Goal: Information Seeking & Learning: Learn about a topic

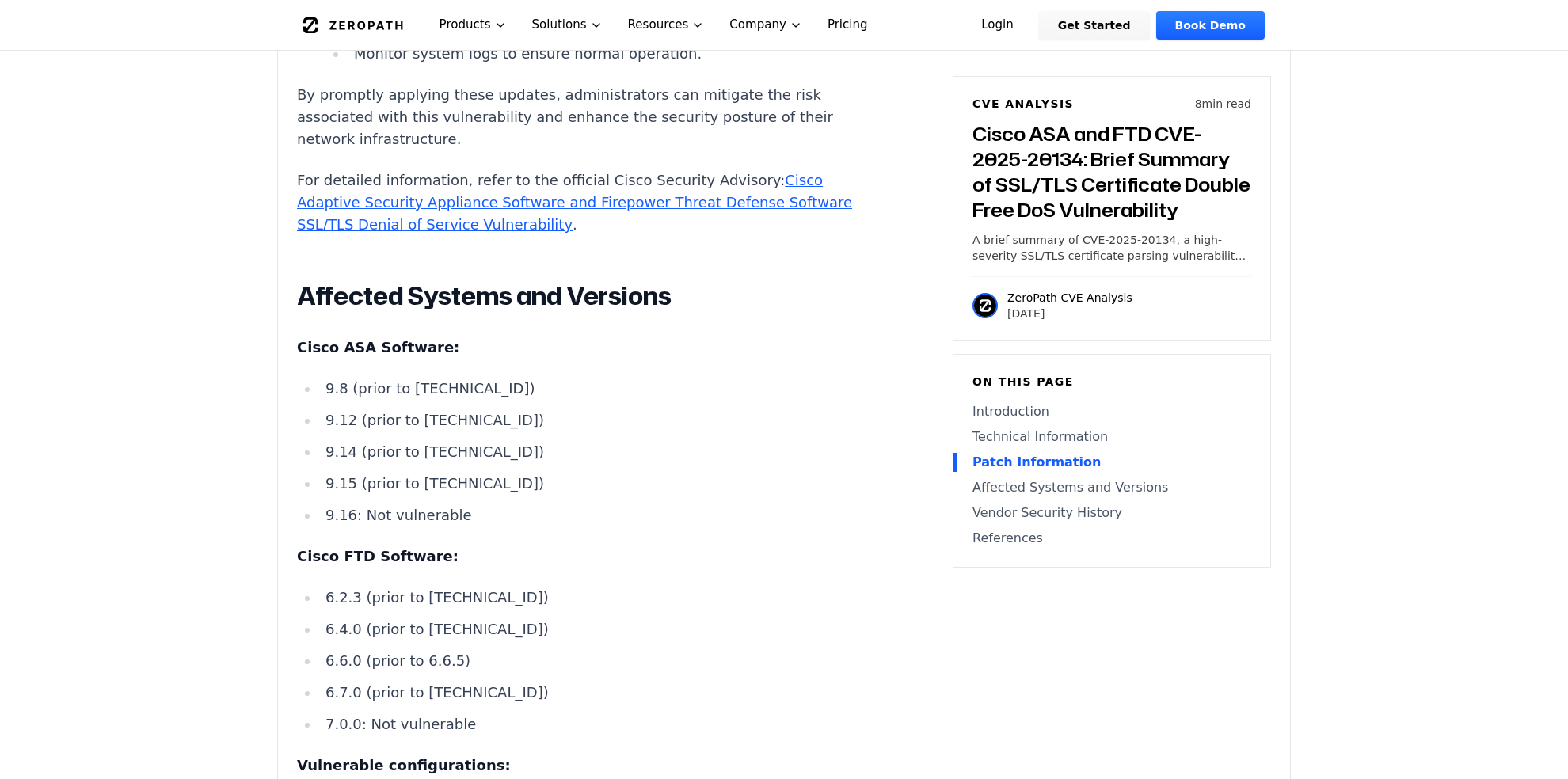
scroll to position [3483, 0]
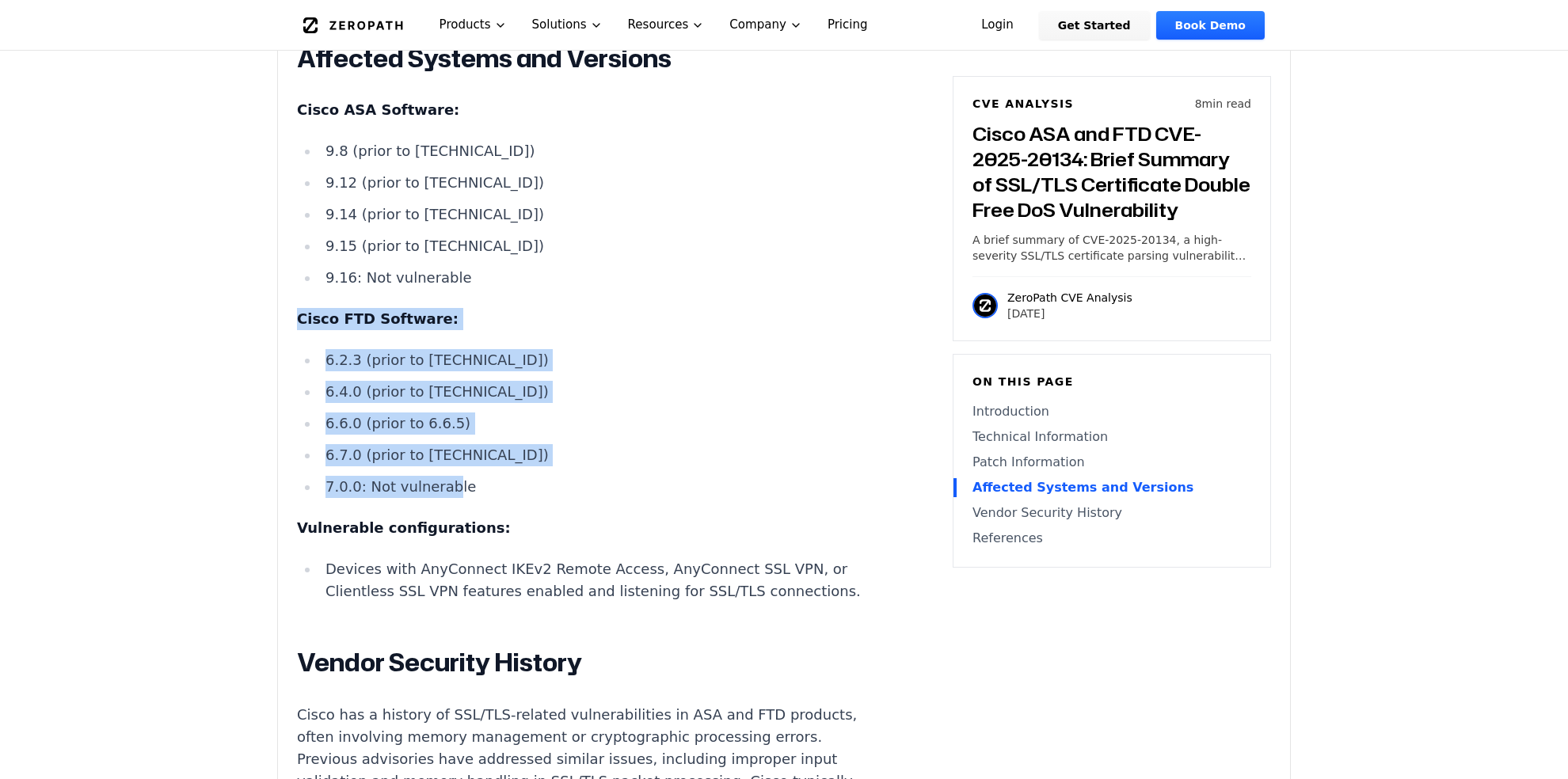
drag, startPoint x: 290, startPoint y: 317, endPoint x: 441, endPoint y: 485, distance: 225.9
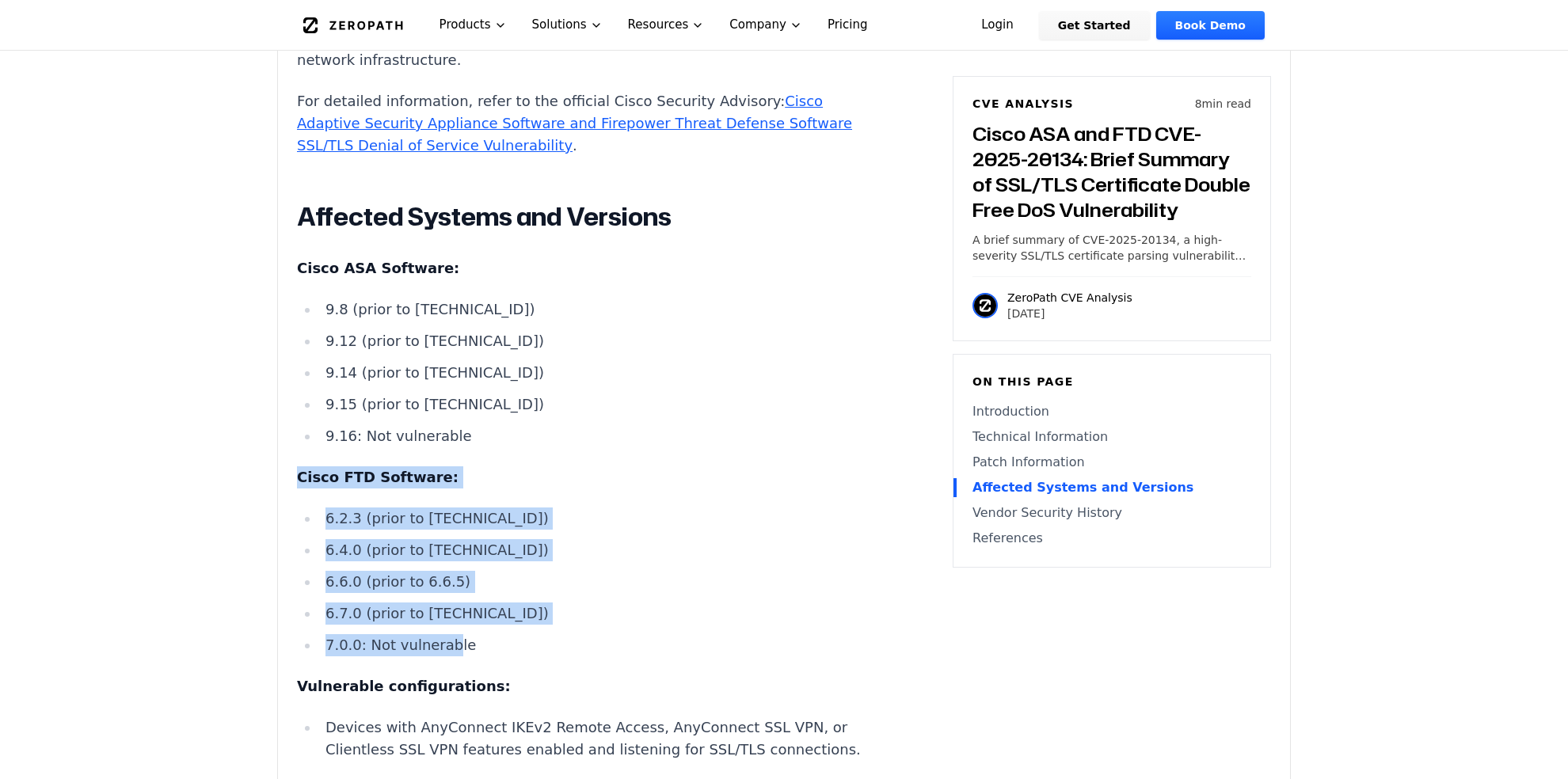
scroll to position [3405, 0]
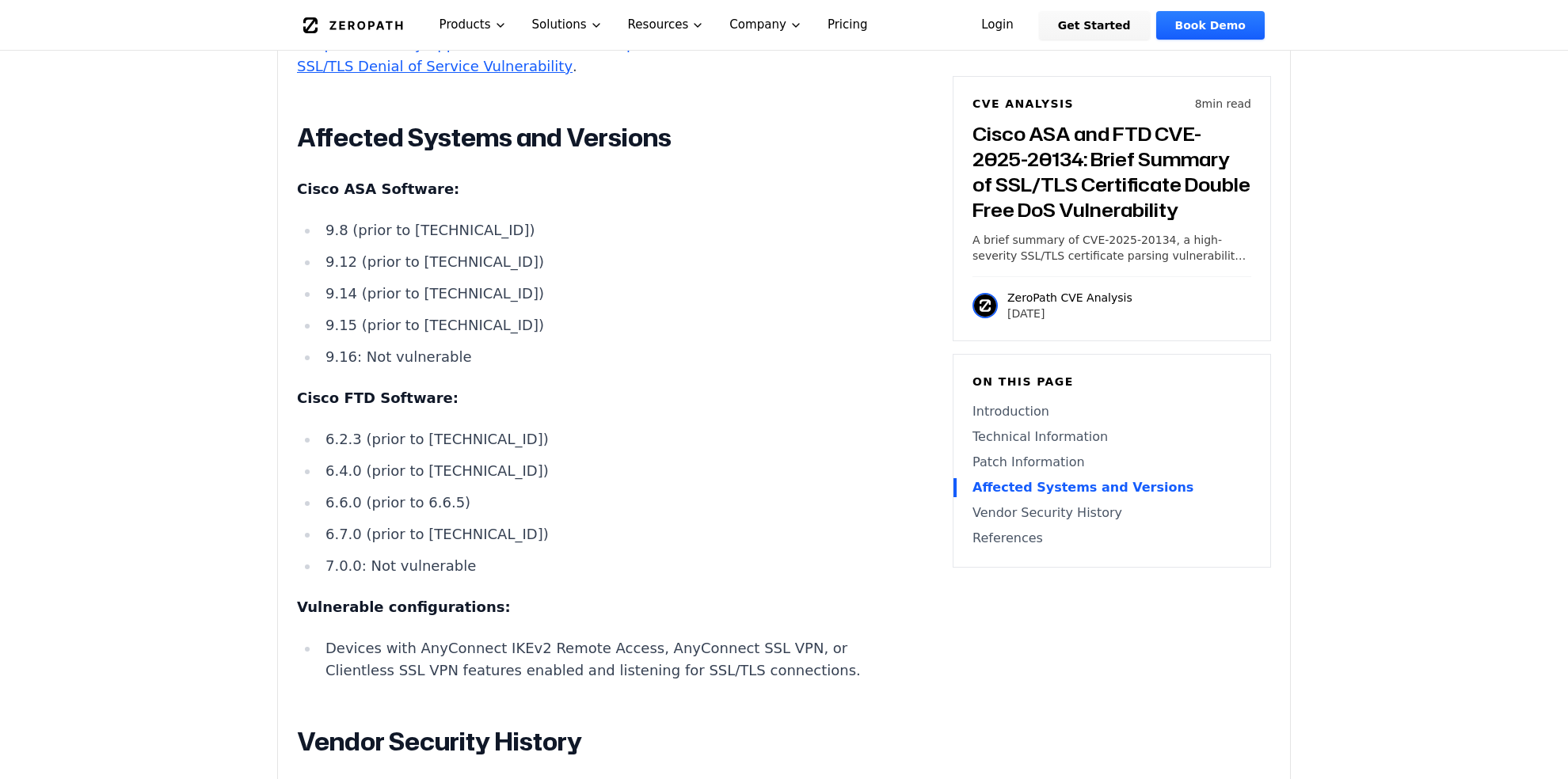
click at [548, 348] on ul "9.8 (prior to [TECHNICAL_ID]) 9.12 (prior to [TECHNICAL_ID]) 9.14 (prior to [TE…" at bounding box center [592, 293] width 589 height 149
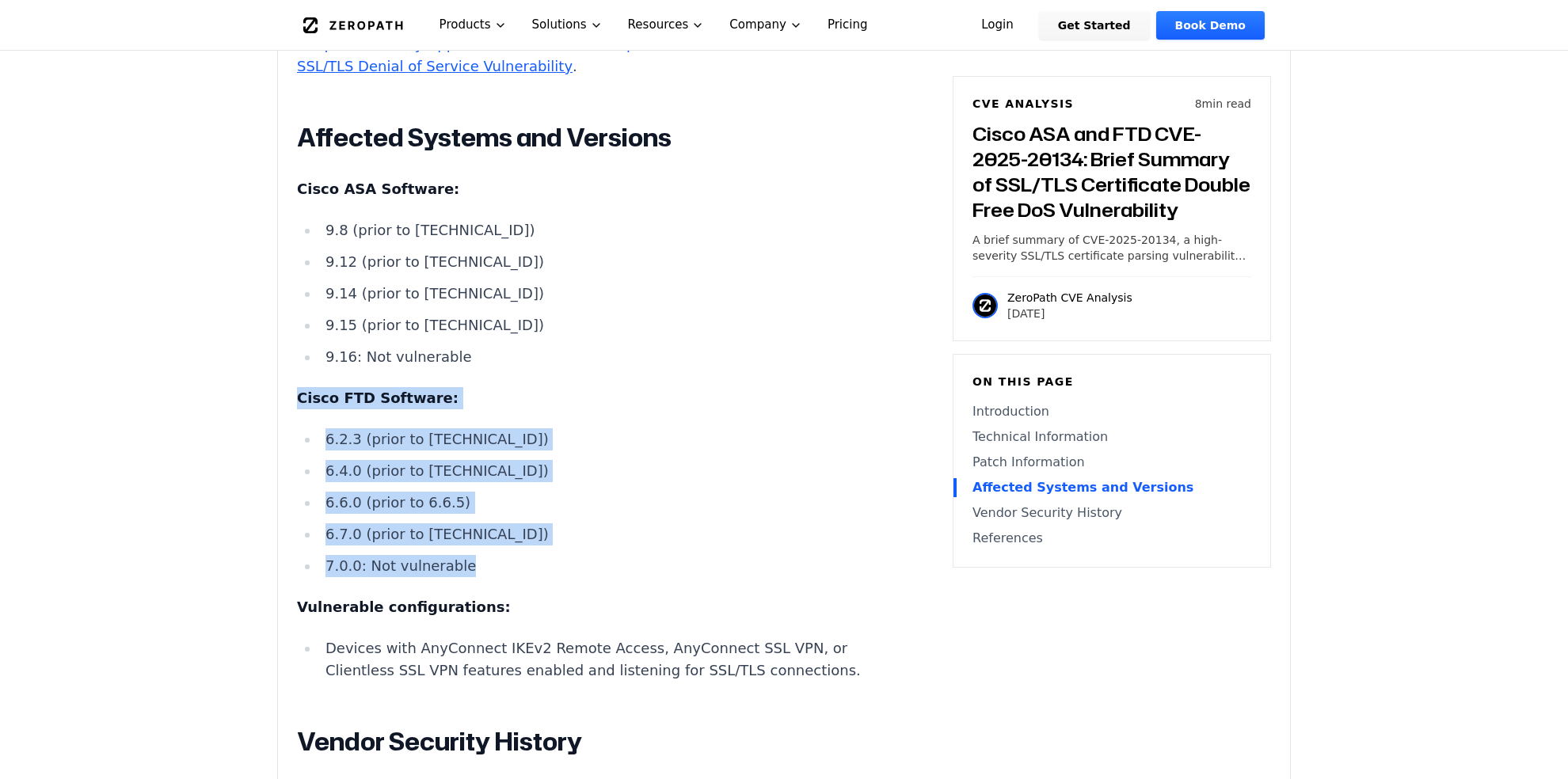
drag, startPoint x: 284, startPoint y: 397, endPoint x: 463, endPoint y: 568, distance: 247.6
copy div "Cisco FTD Software: 6.2.3 (prior to [TECHNICAL_ID]) 6.4.0 (prior to [TECHNICAL_…"
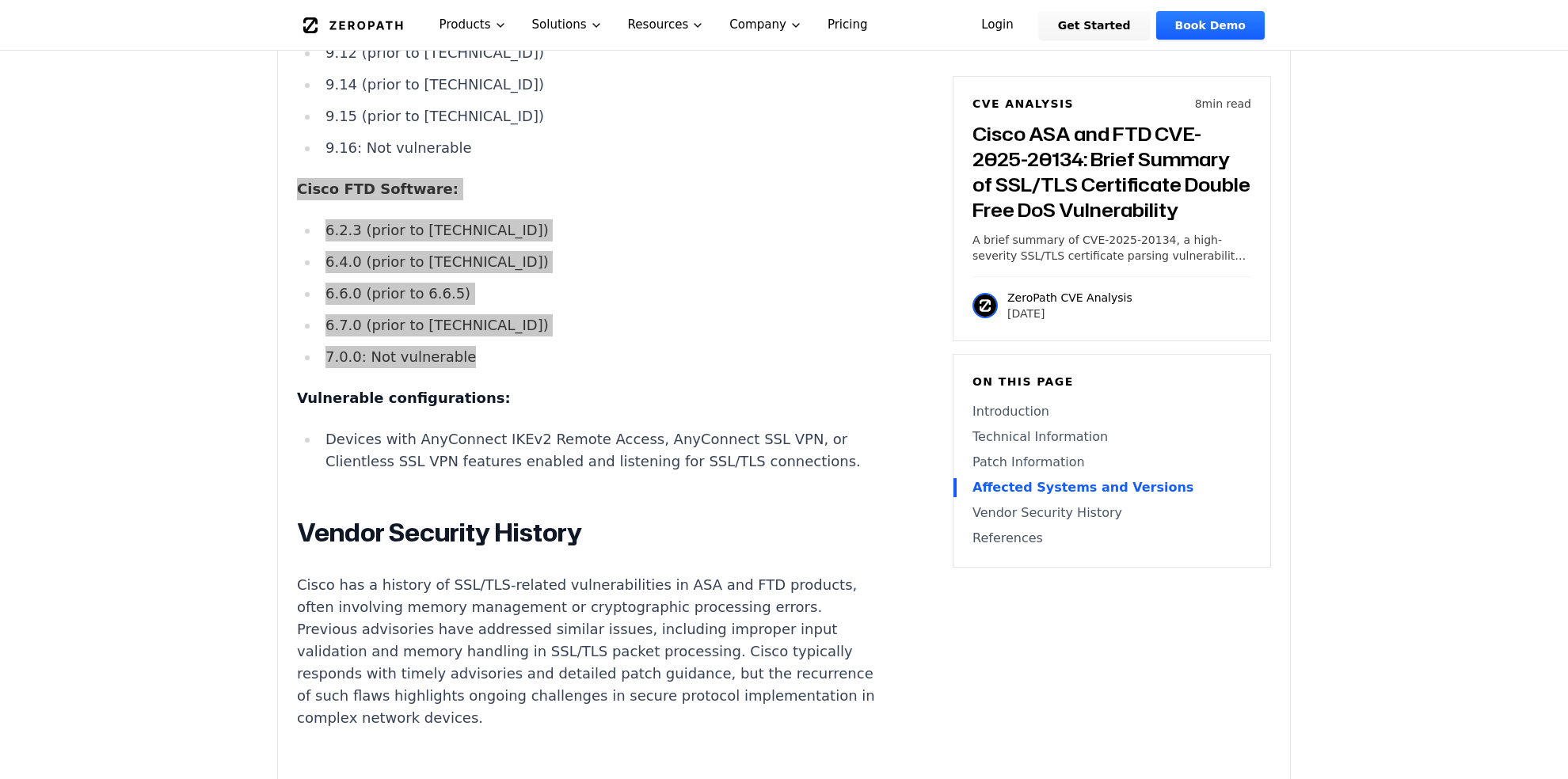
scroll to position [3626, 0]
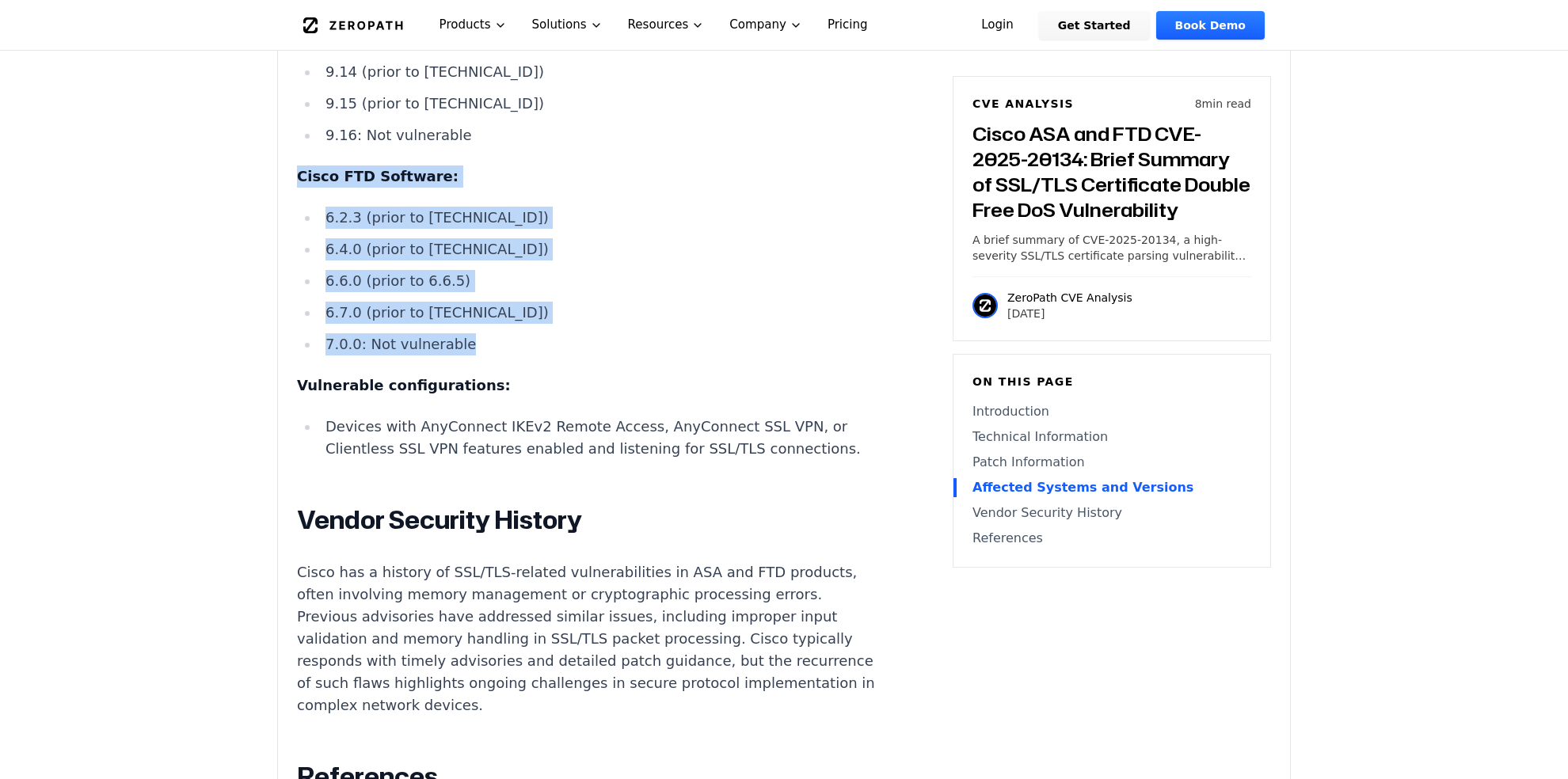
click at [546, 353] on li "7.0.0: Not vulnerable" at bounding box center [603, 345] width 567 height 22
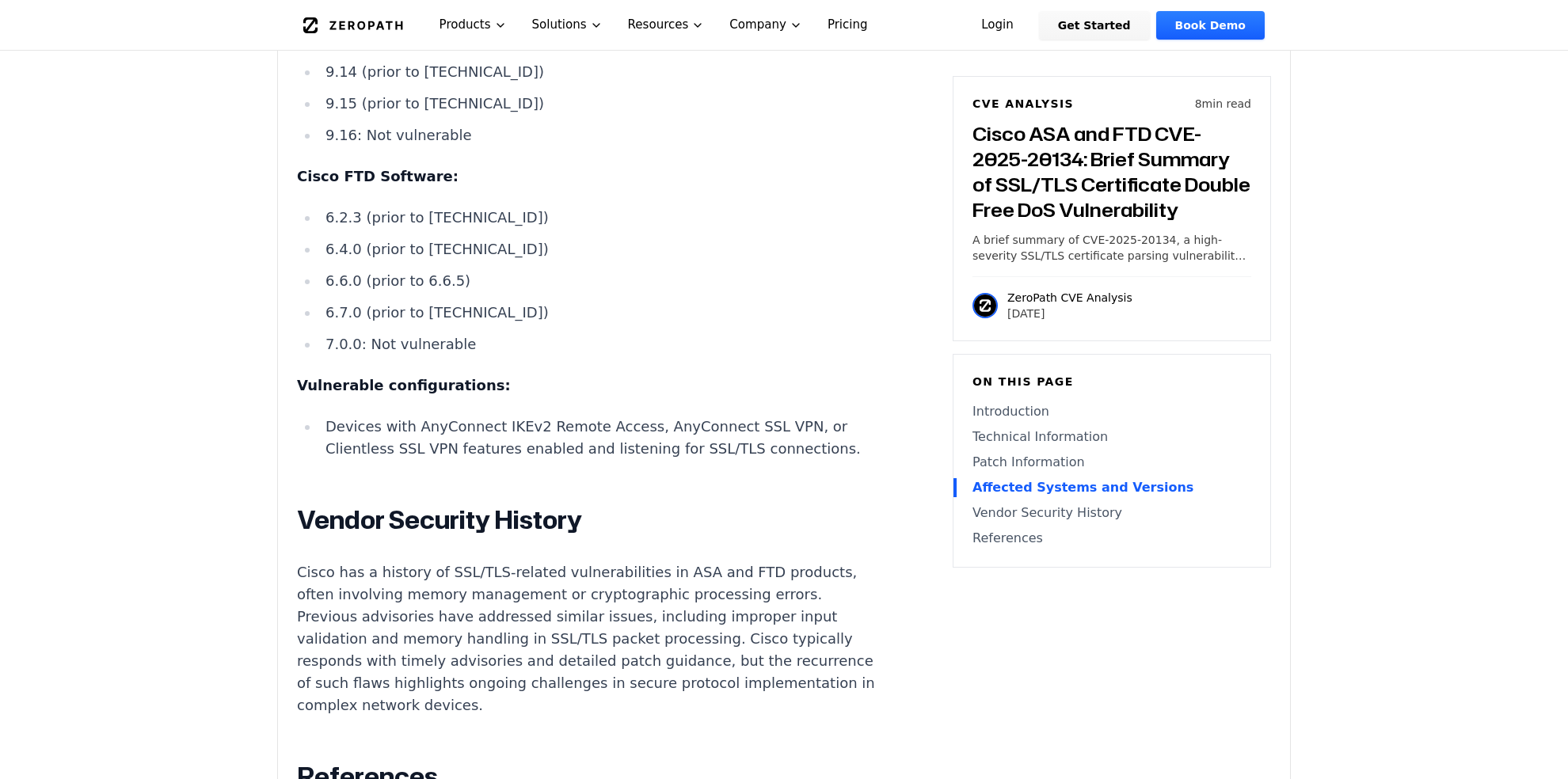
click at [531, 356] on li "7.0.0: Not vulnerable" at bounding box center [603, 345] width 567 height 22
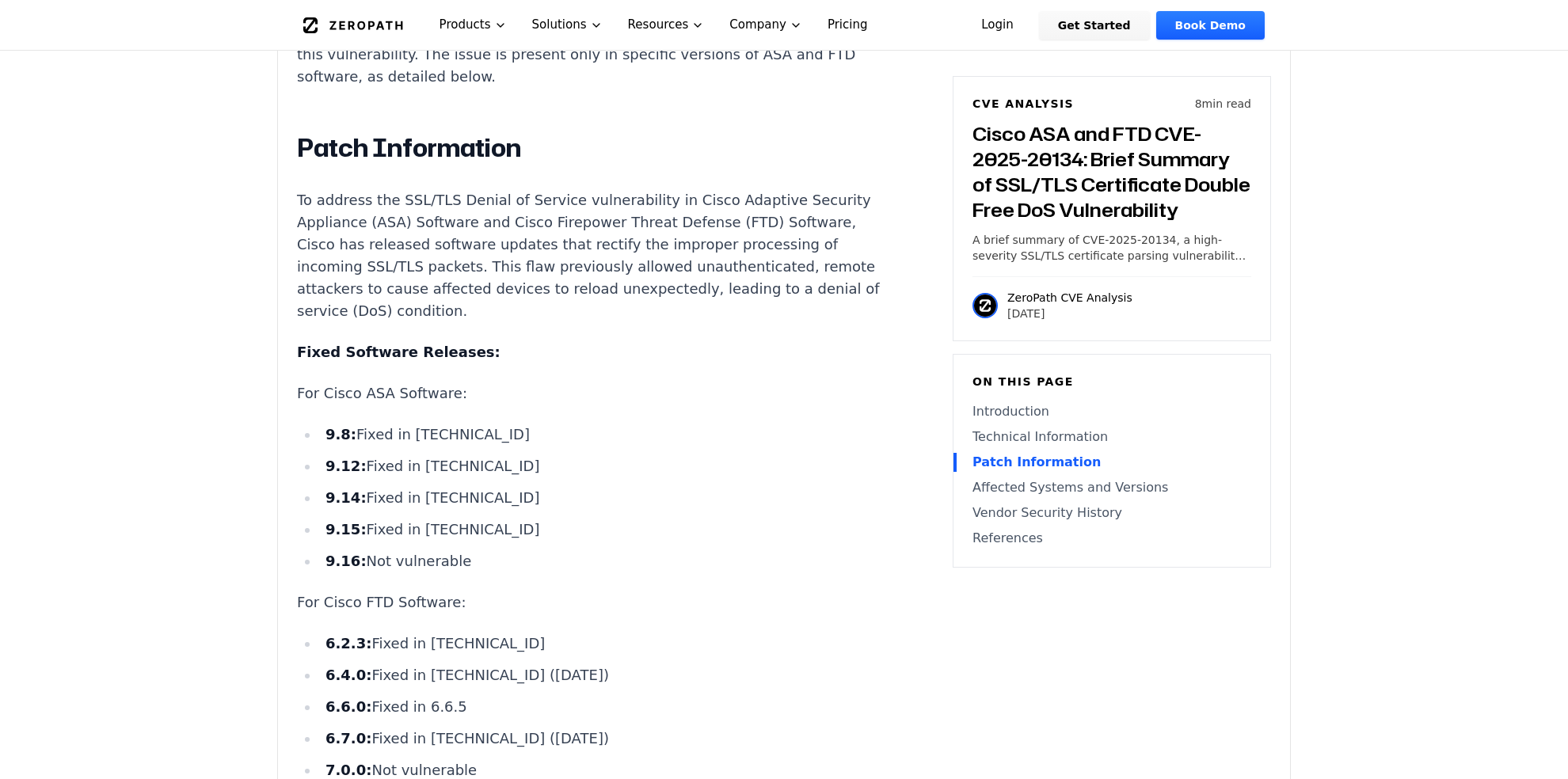
scroll to position [1821, 0]
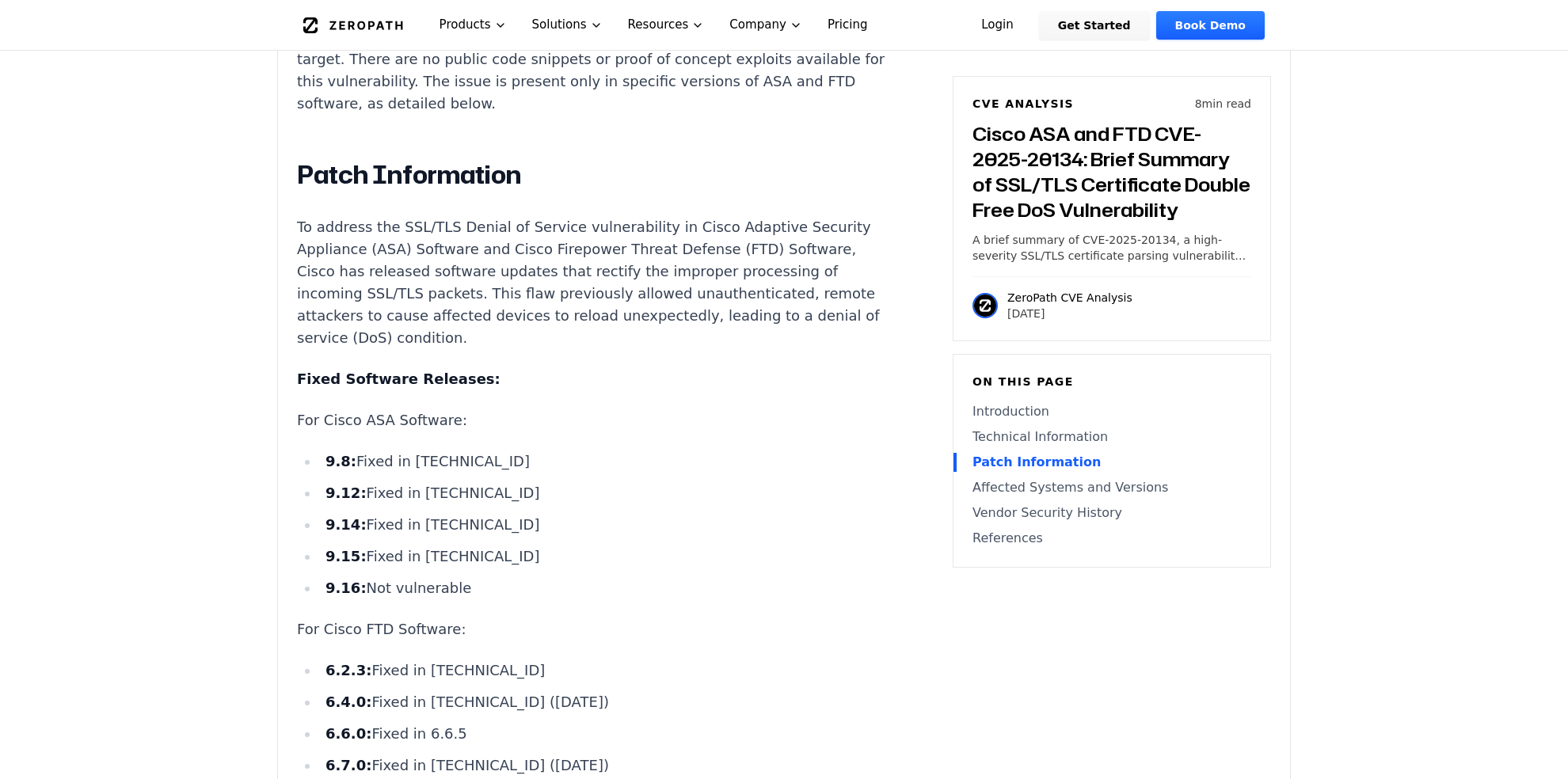
click at [591, 491] on ul "9.8: Fixed in [TECHNICAL_ID] 9.12: Fixed in [TECHNICAL_ID] 9.14: Fixed in [TECH…" at bounding box center [592, 524] width 589 height 149
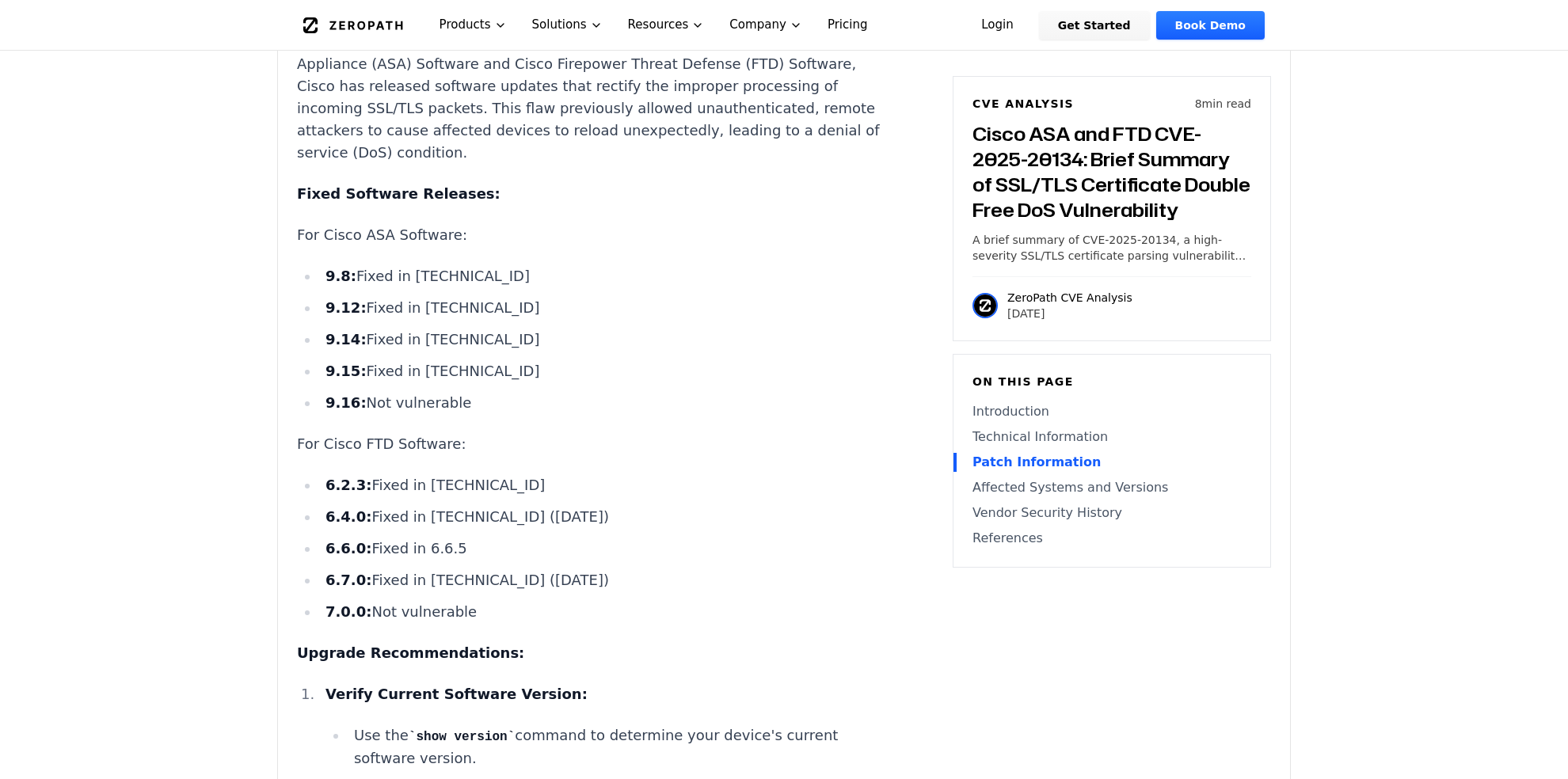
scroll to position [1979, 0]
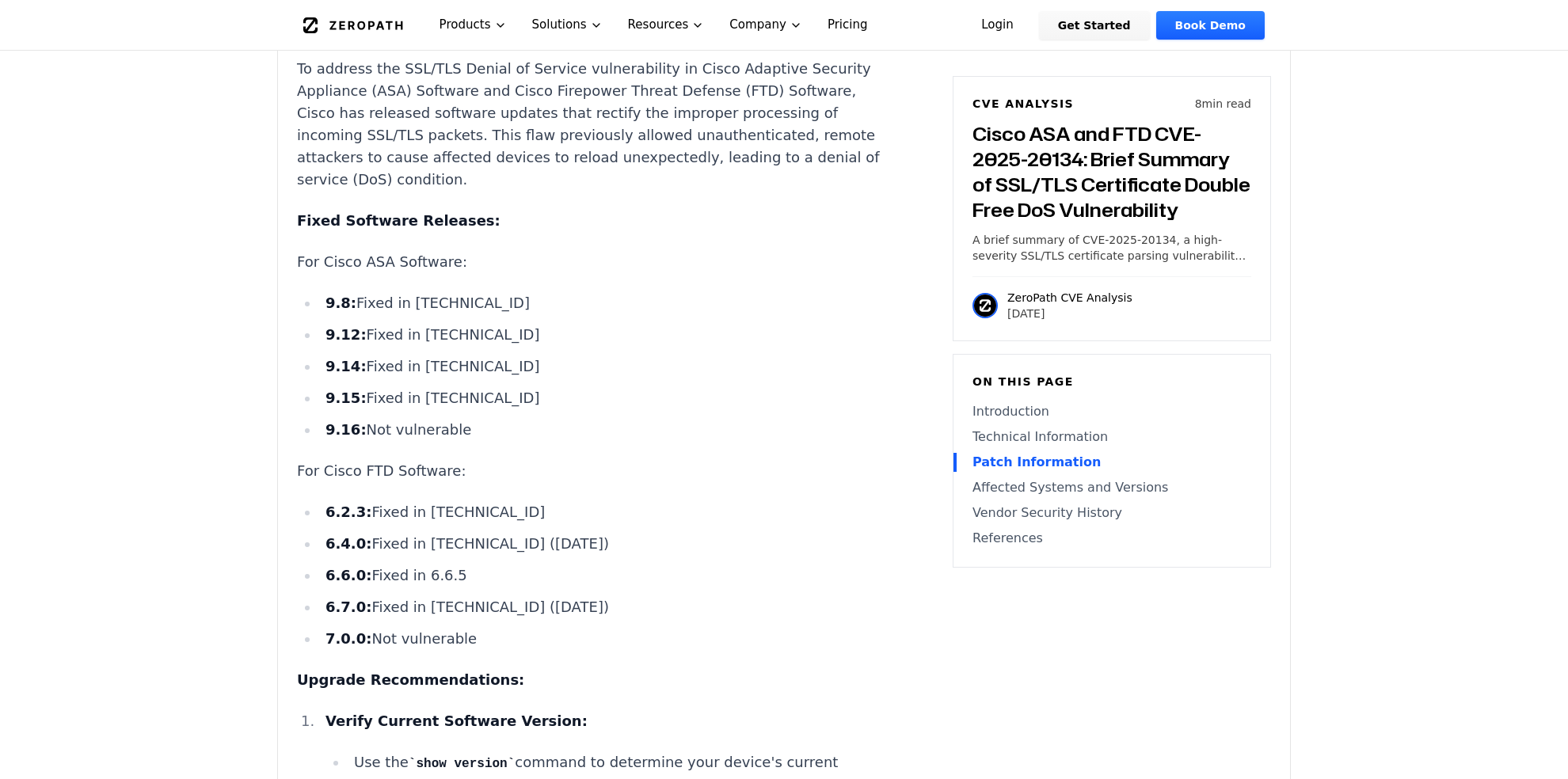
click at [278, 558] on div "Experimental AI-Generated Content This CVE analysis is an experimental publicat…" at bounding box center [784, 616] width 1012 height 4139
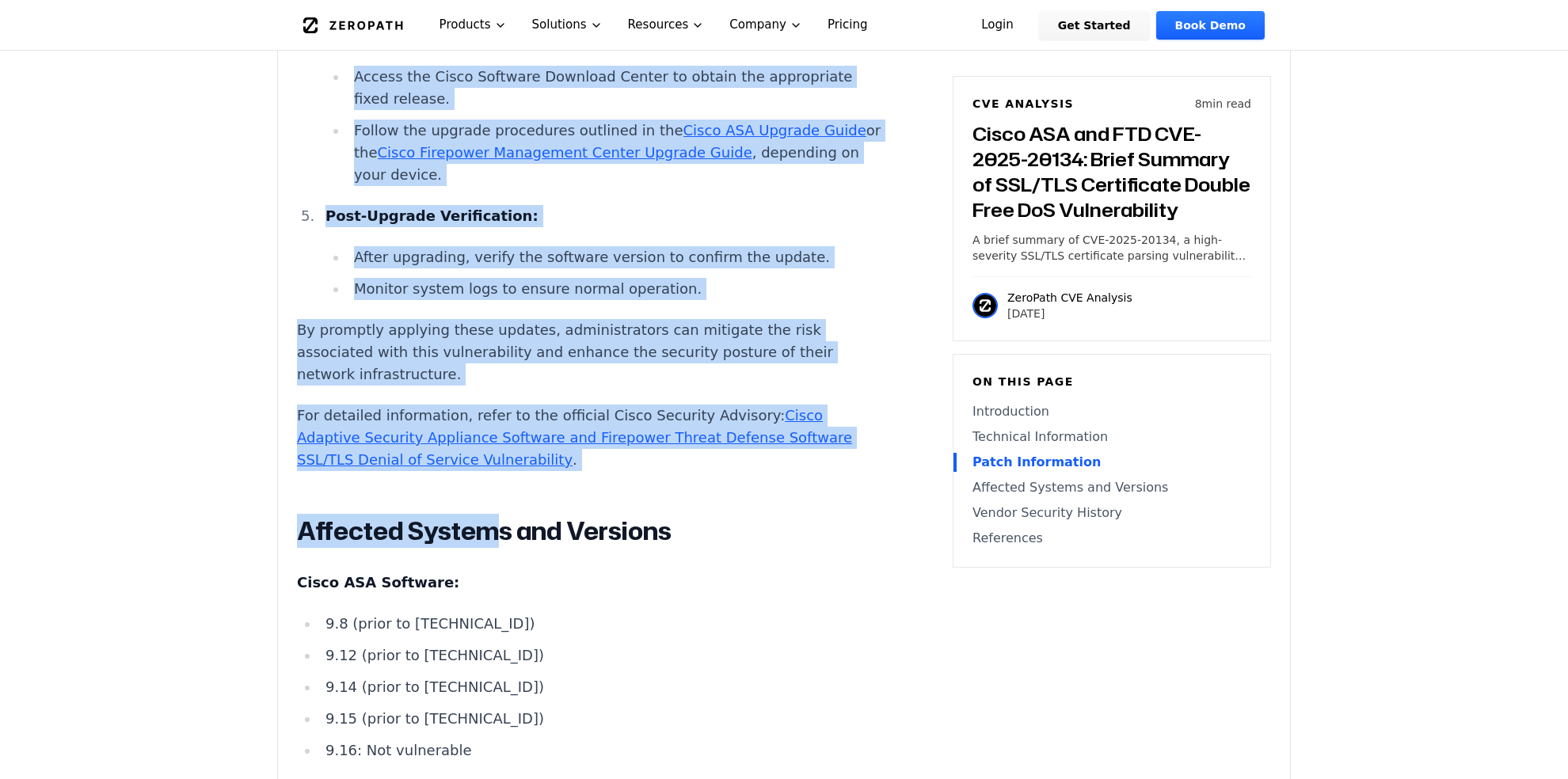
scroll to position [3088, 0]
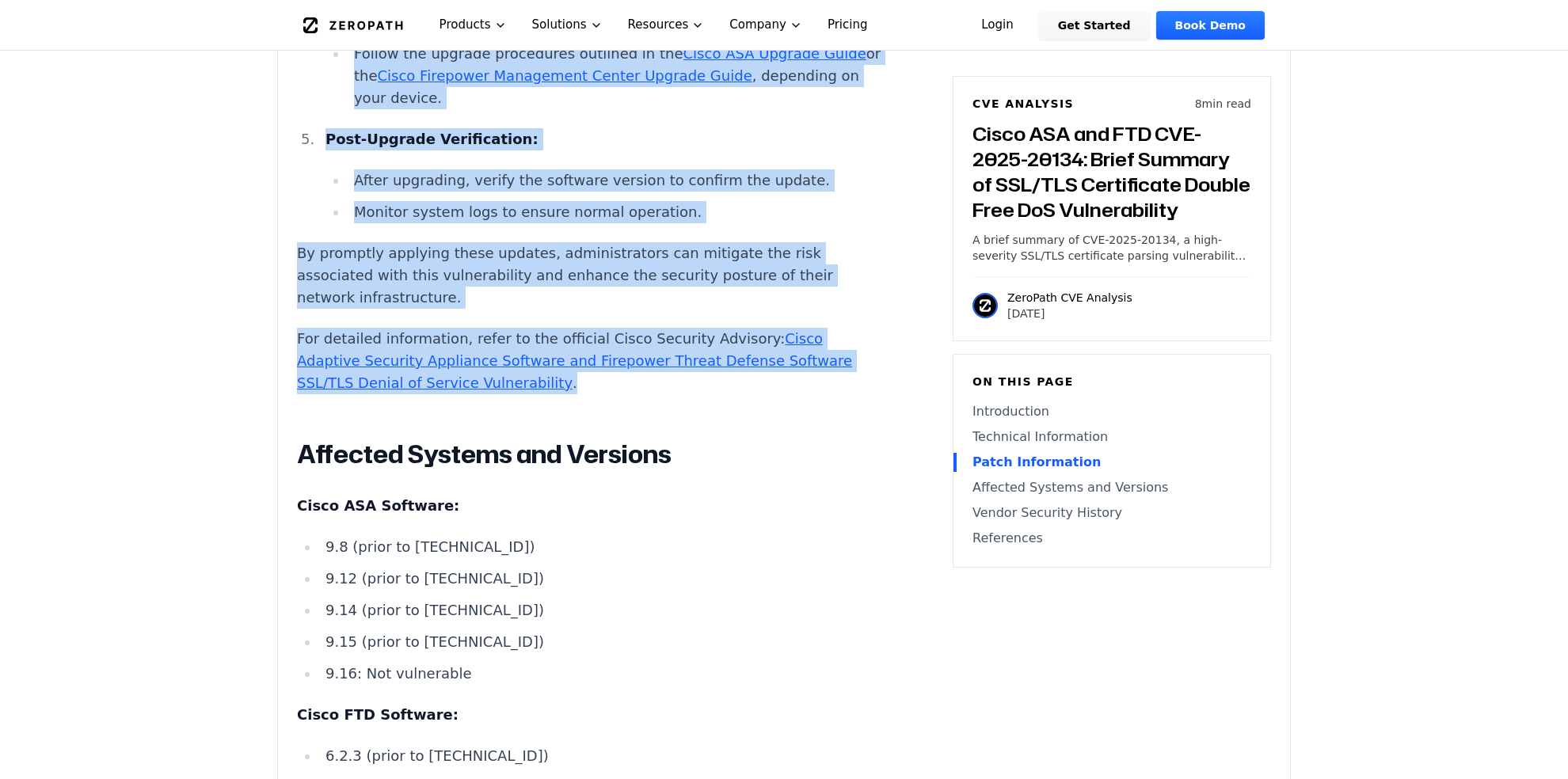
drag, startPoint x: 298, startPoint y: 76, endPoint x: 661, endPoint y: 387, distance: 478.0
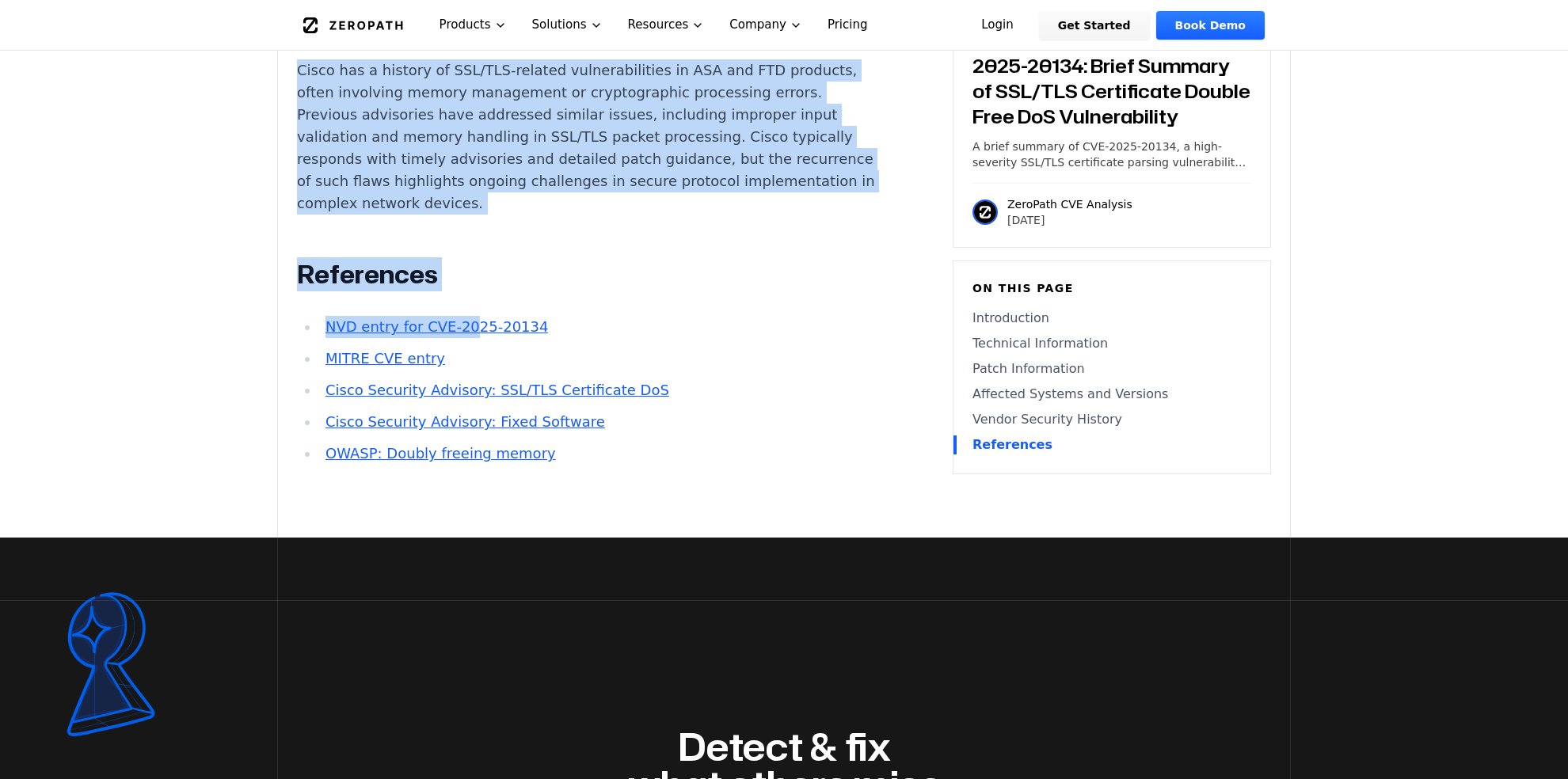
scroll to position [3880, 0]
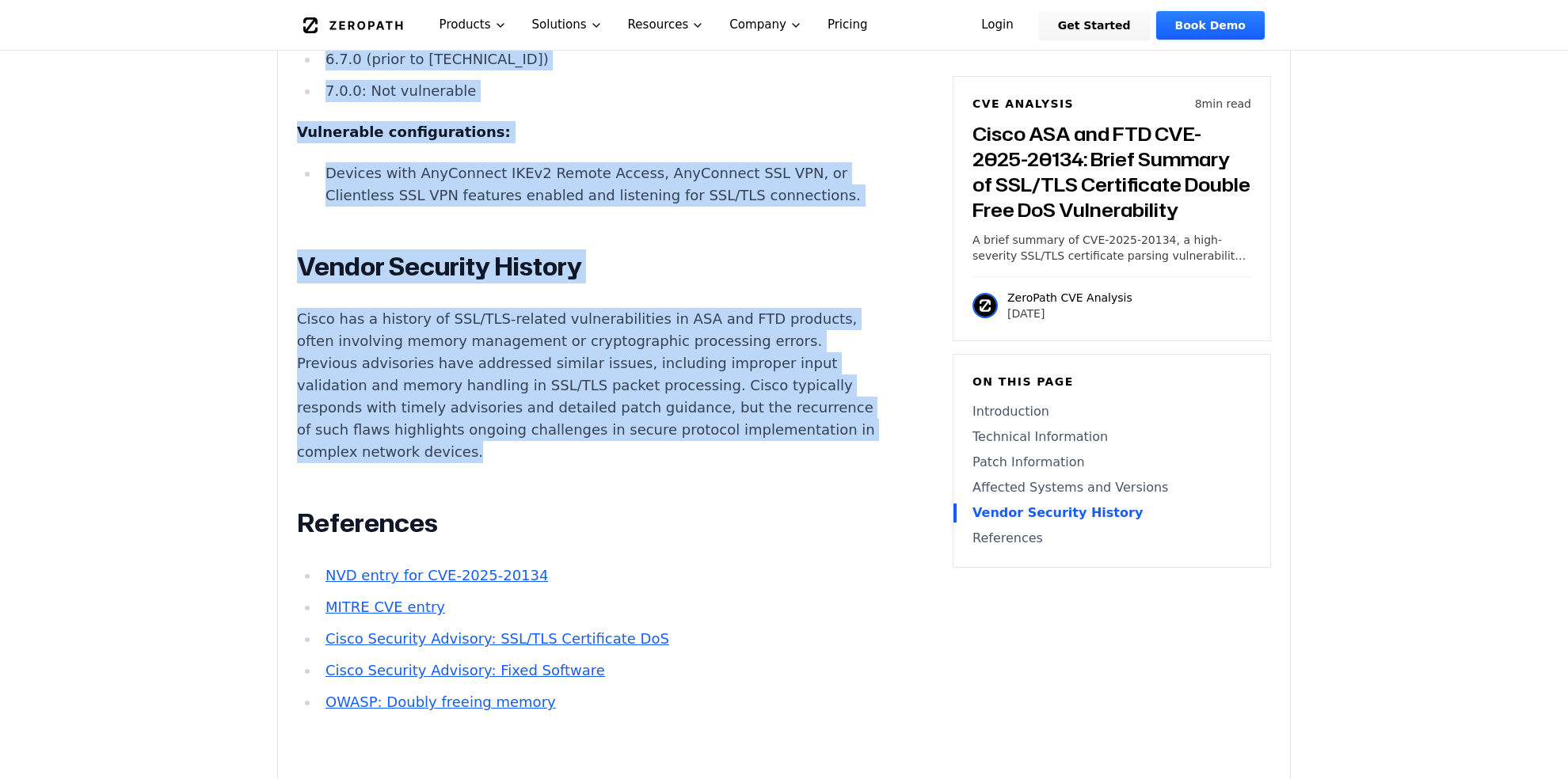
drag, startPoint x: 301, startPoint y: 341, endPoint x: 587, endPoint y: 462, distance: 310.5
copy div "Introduction Unexpected reloads of critical perimeter firewalls can disrupt VPN…"
click at [411, 401] on p "Cisco has a history of SSL/TLS-related vulnerabilities in ASA and FTD products,…" at bounding box center [592, 385] width 589 height 155
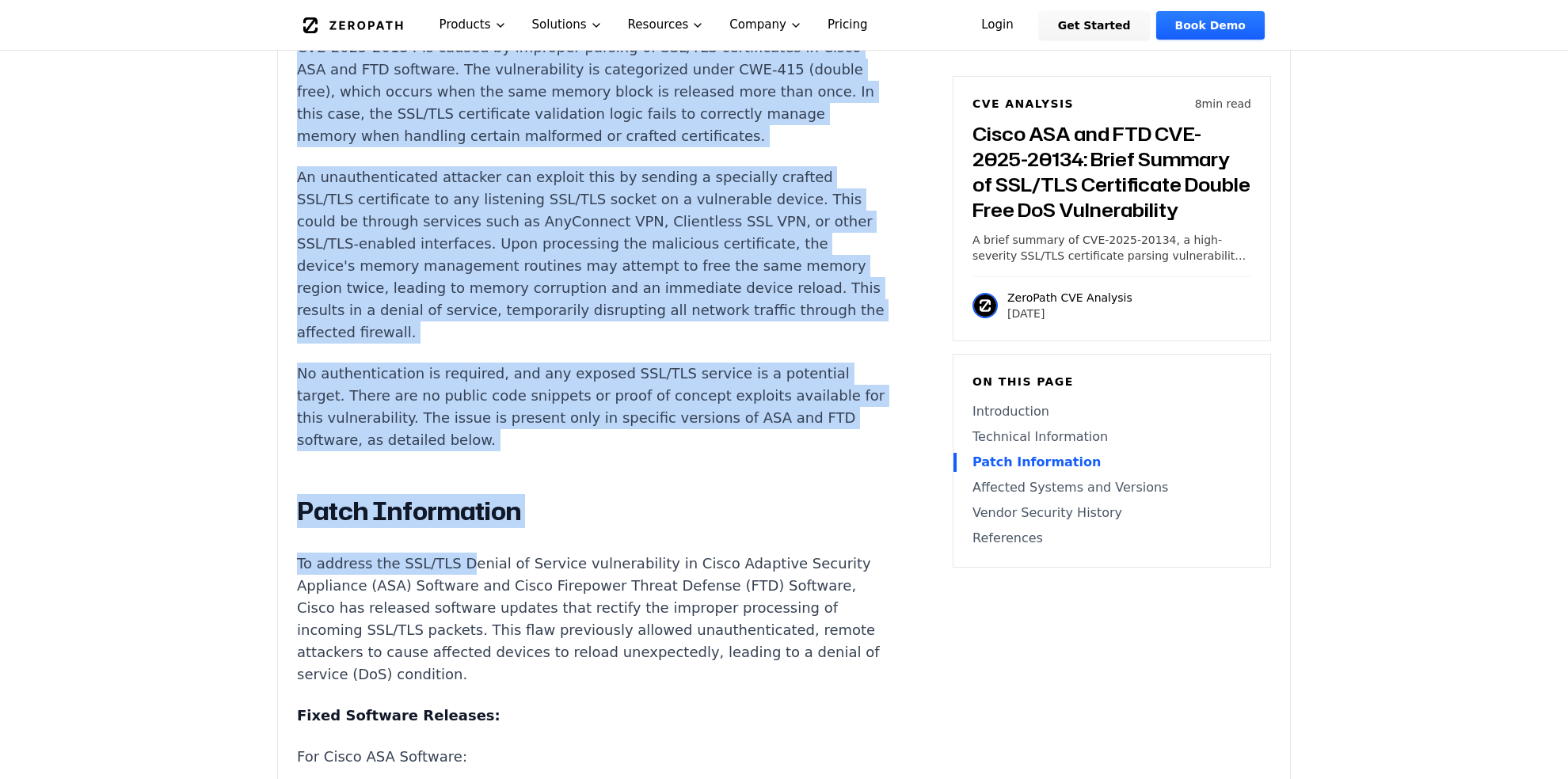
scroll to position [1662, 0]
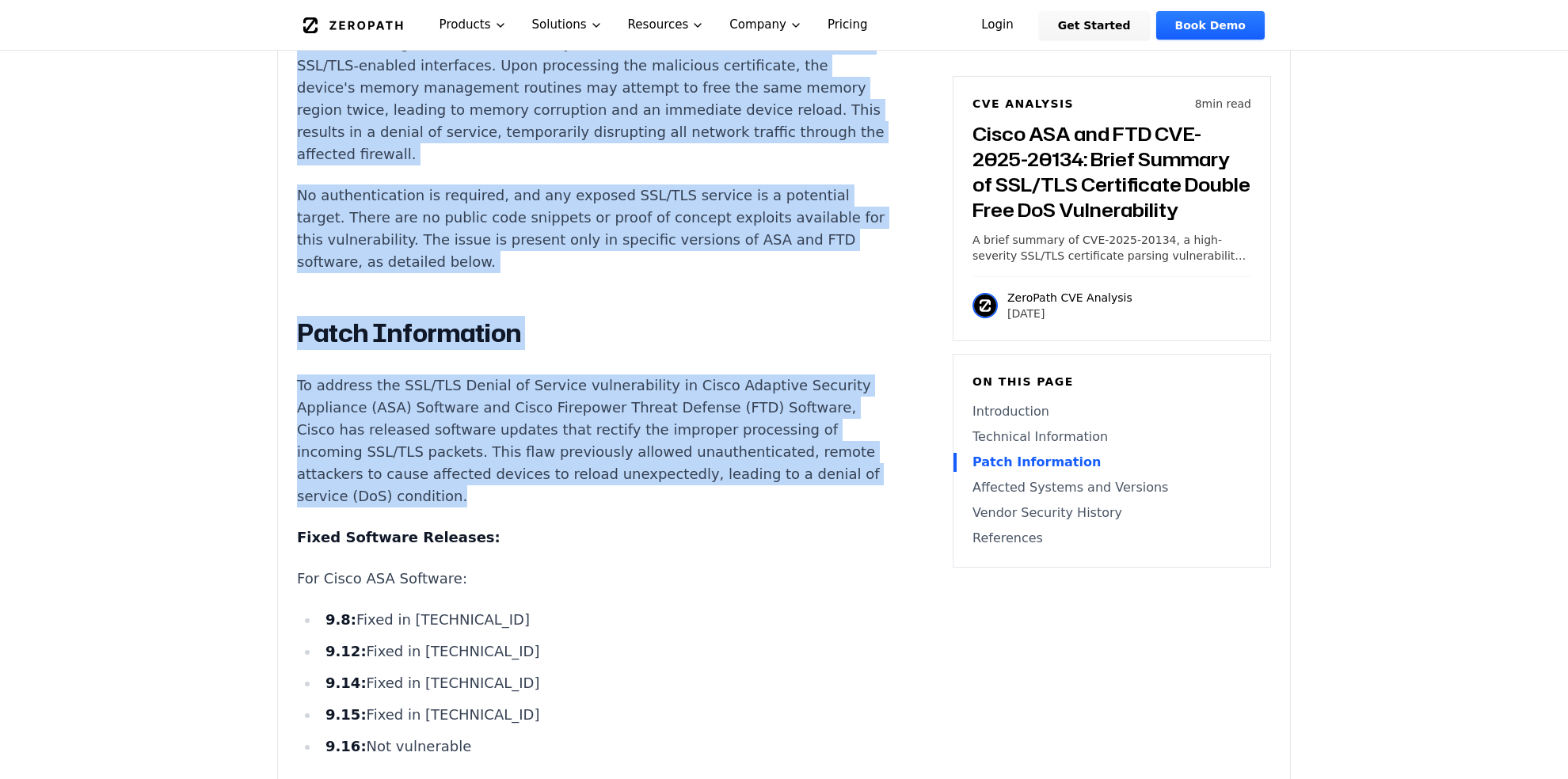
drag, startPoint x: 295, startPoint y: 117, endPoint x: 525, endPoint y: 480, distance: 429.7
copy div "Technical Information CVE-2025-20134 is caused by improper parsing of SSL/TLS c…"
click at [488, 474] on p "To address the SSL/TLS Denial of Service vulnerability in Cisco Adaptive Securi…" at bounding box center [592, 440] width 589 height 133
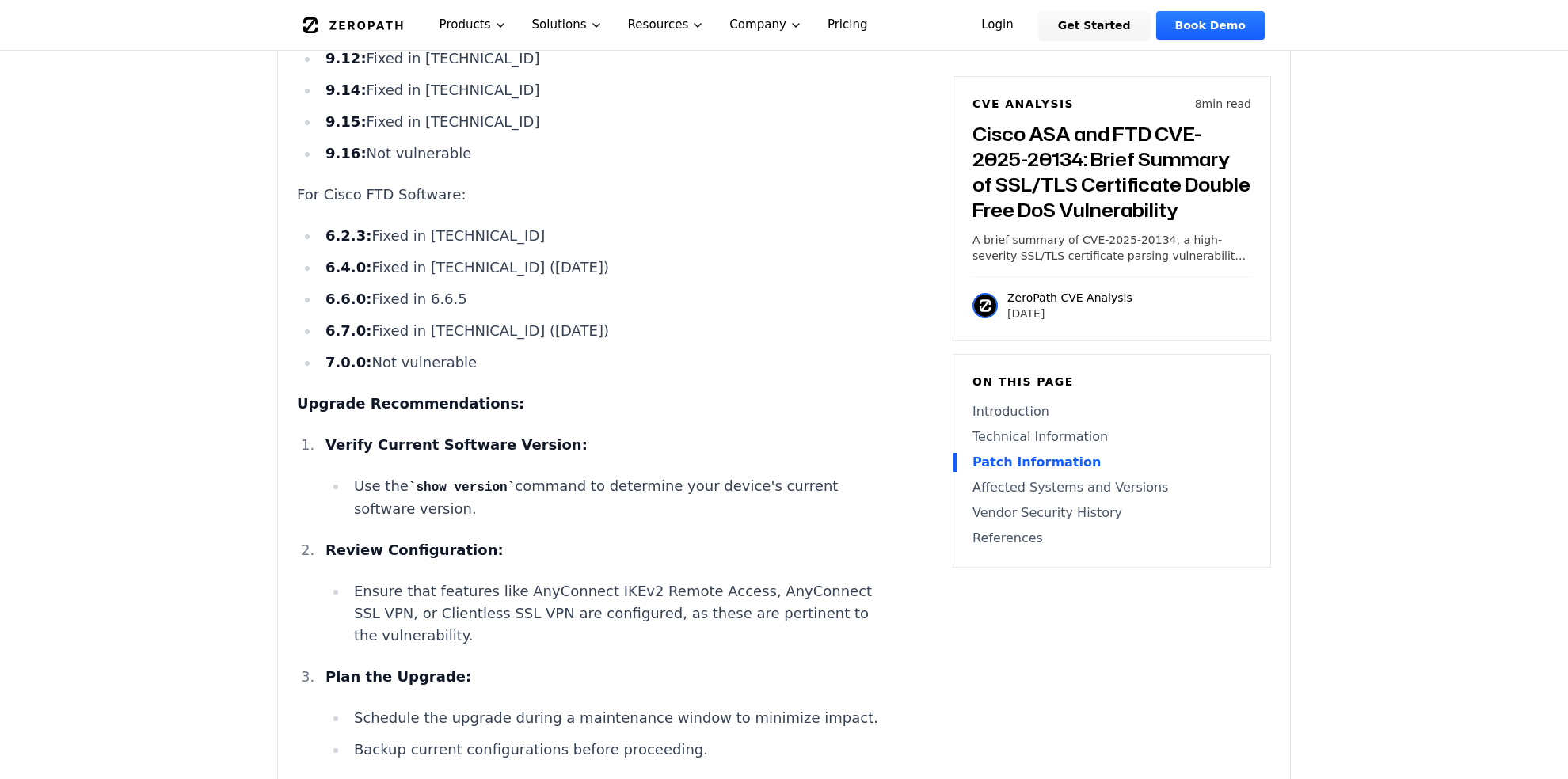
scroll to position [2454, 0]
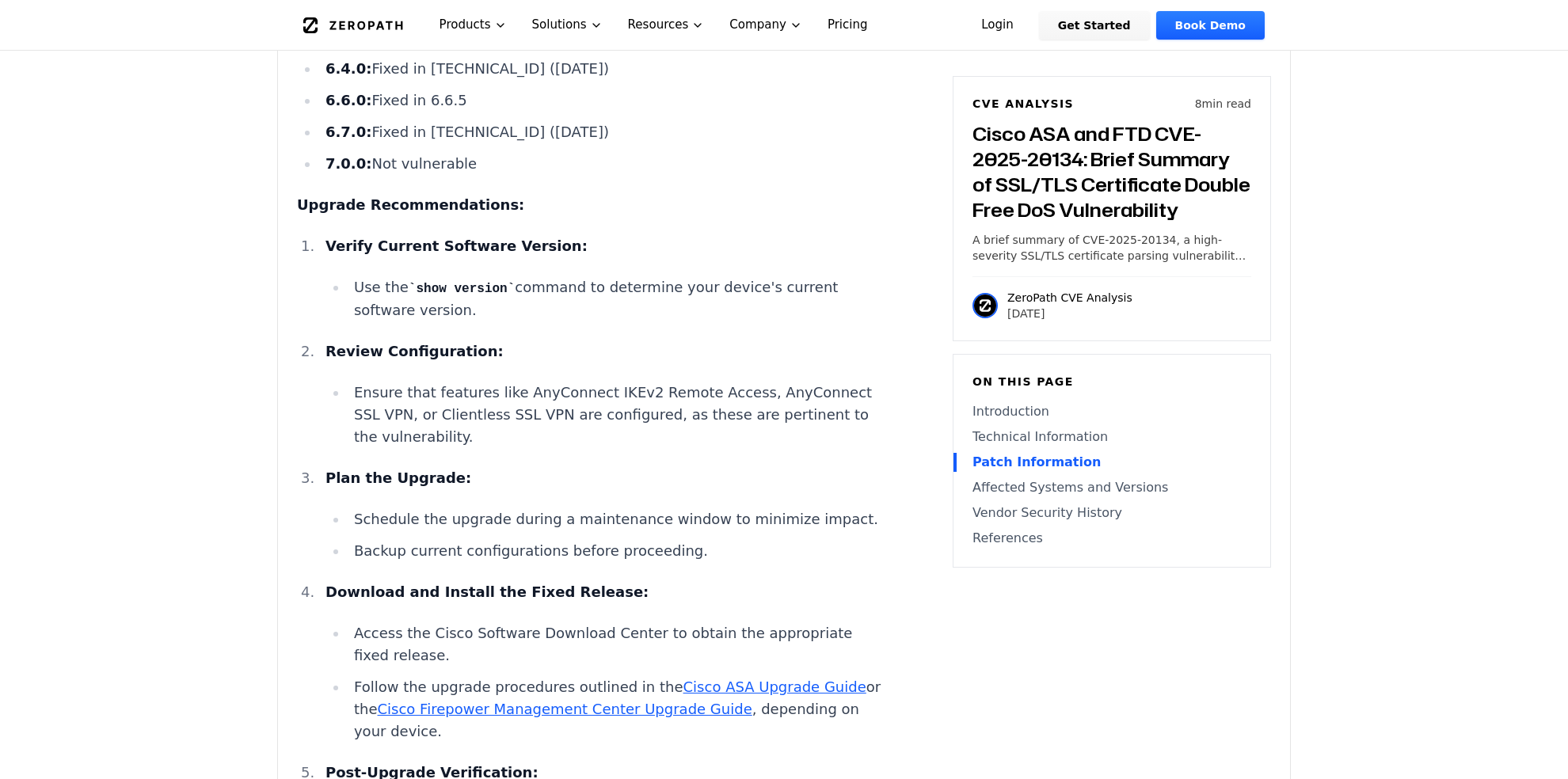
click at [537, 562] on li "Backup current configurations before proceeding." at bounding box center [617, 551] width 538 height 22
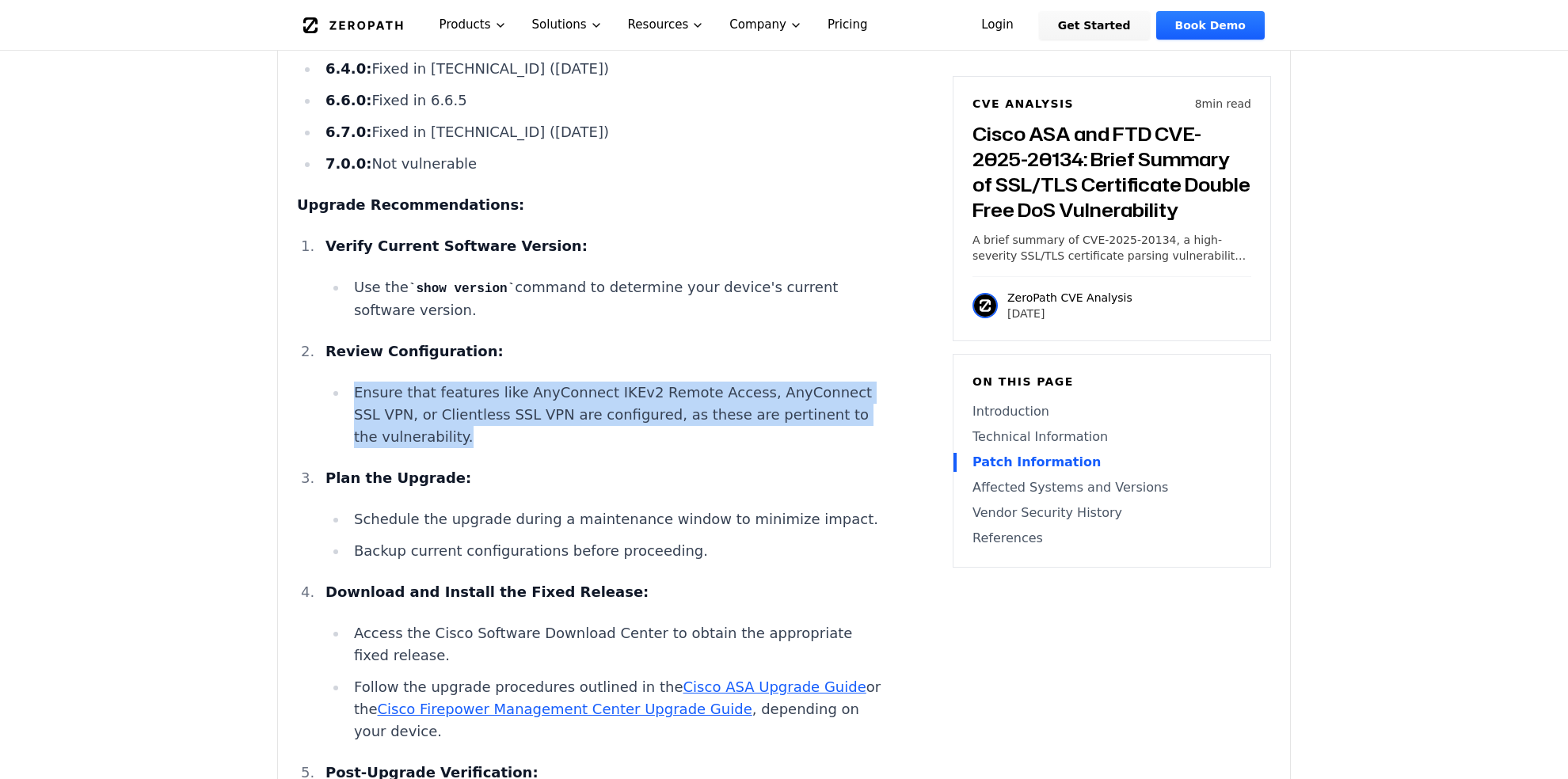
drag, startPoint x: 562, startPoint y: 422, endPoint x: 355, endPoint y: 368, distance: 213.9
click at [355, 382] on li "Ensure that features like AnyConnect IKEv2 Remote Access, AnyConnect SSL VPN, o…" at bounding box center [617, 415] width 538 height 66
copy li "Ensure that features like AnyConnect IKEv2 Remote Access, AnyConnect SSL VPN, o…"
click at [475, 400] on li "Ensure that features like AnyConnect IKEv2 Remote Access, AnyConnect SSL VPN, o…" at bounding box center [617, 415] width 538 height 66
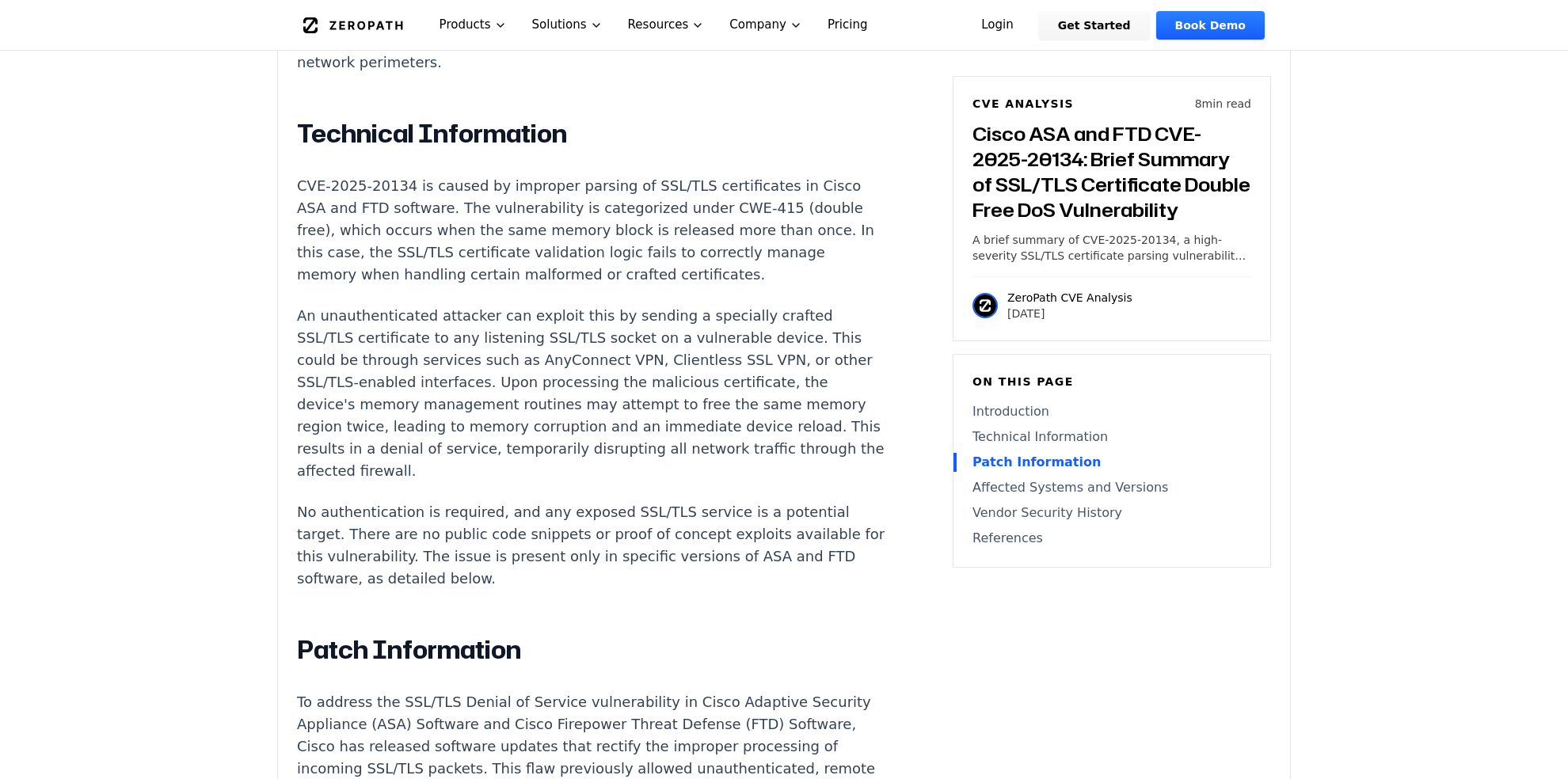
scroll to position [1425, 0]
